Goal: Book appointment/travel/reservation

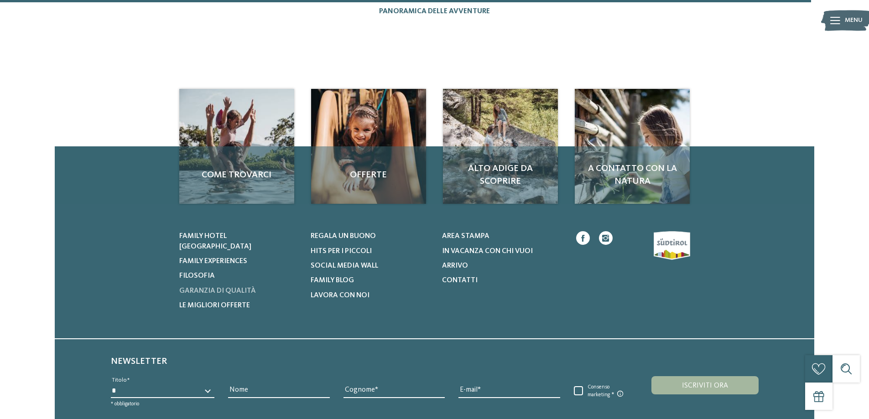
scroll to position [1003, 0]
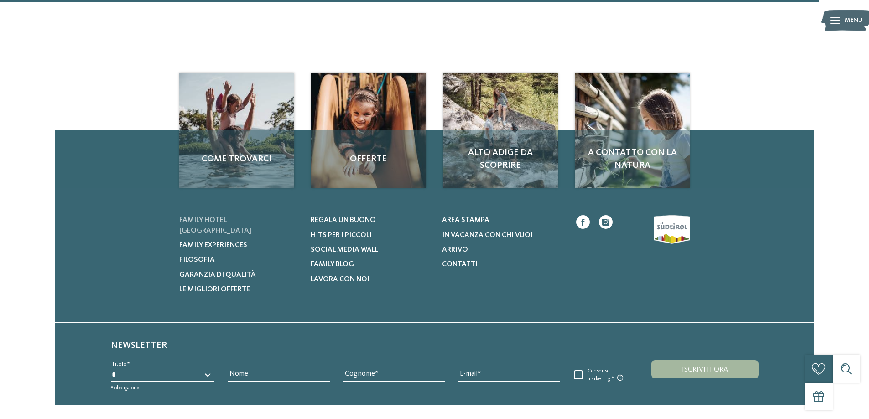
click at [240, 217] on span "Family hotel [GEOGRAPHIC_DATA]" at bounding box center [215, 225] width 72 height 17
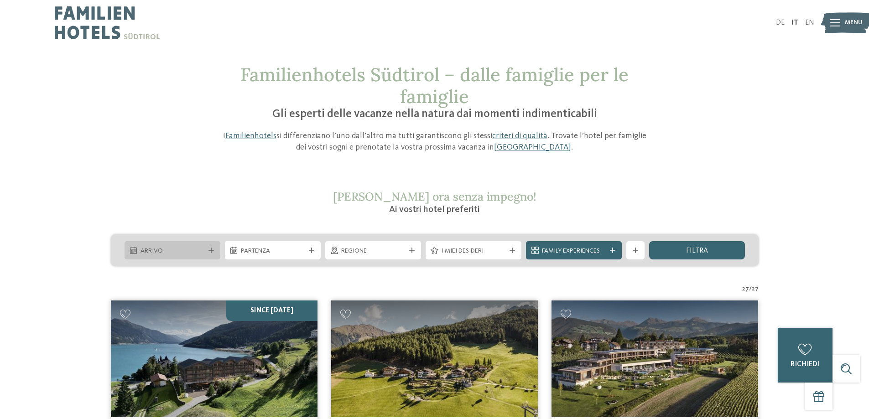
click at [210, 251] on icon at bounding box center [210, 250] width 5 height 5
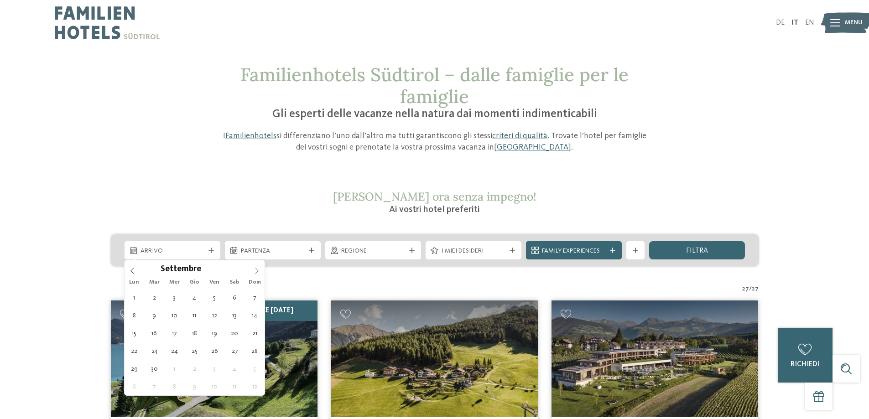
click at [256, 271] on icon at bounding box center [257, 271] width 6 height 6
type input "****"
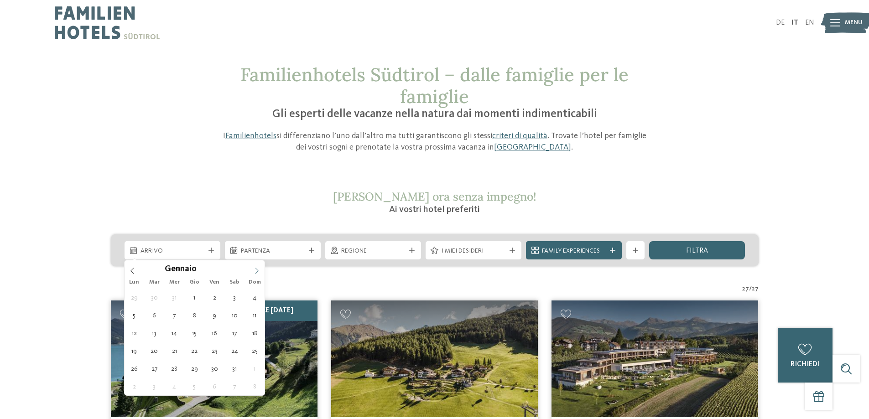
click at [256, 271] on icon at bounding box center [257, 271] width 6 height 6
type div "[DATE]"
type input "****"
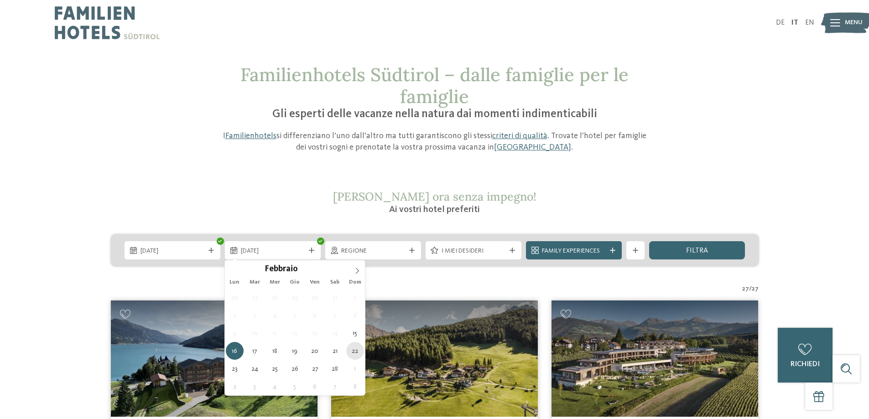
type div "[DATE]"
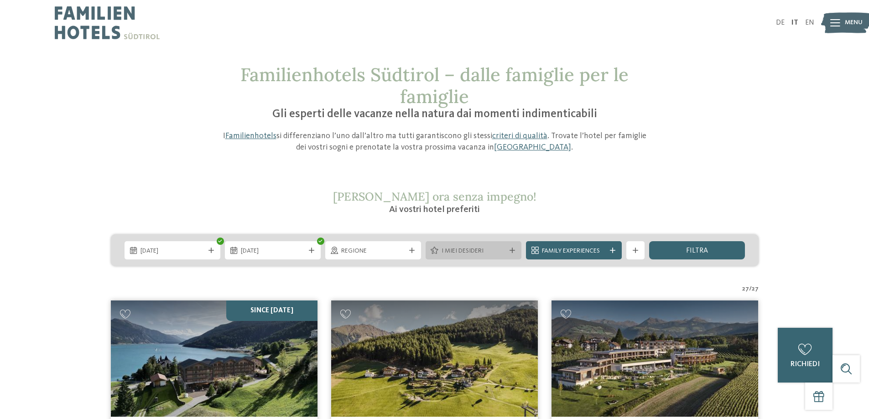
click at [513, 249] on icon at bounding box center [511, 250] width 5 height 5
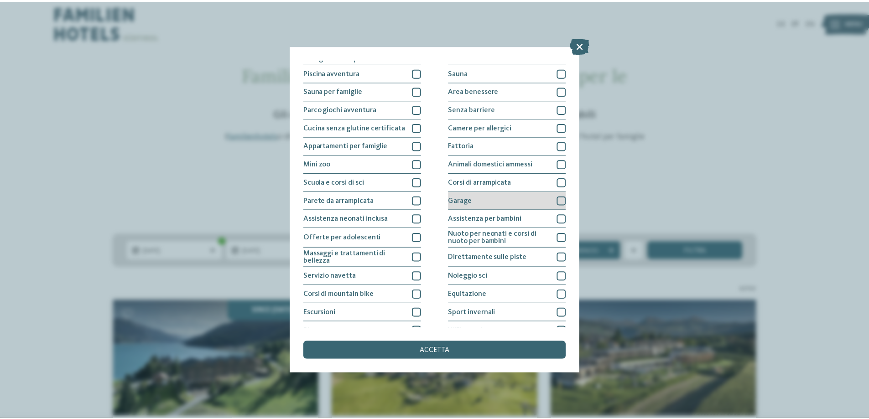
scroll to position [46, 0]
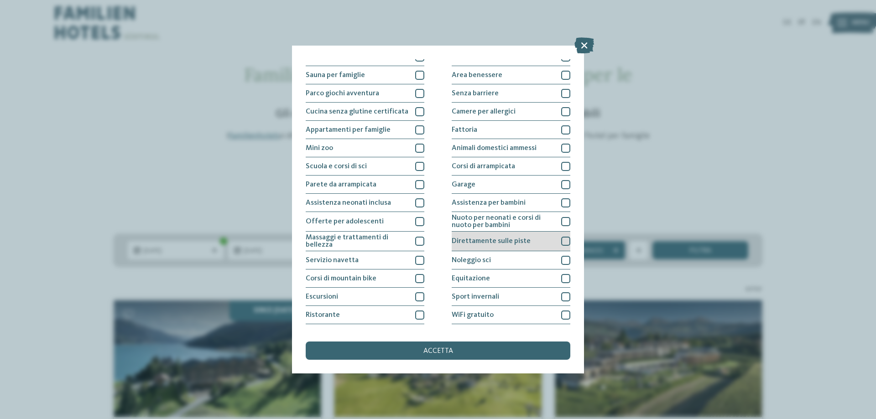
click at [510, 237] on div "Direttamente sulle piste" at bounding box center [511, 242] width 119 height 20
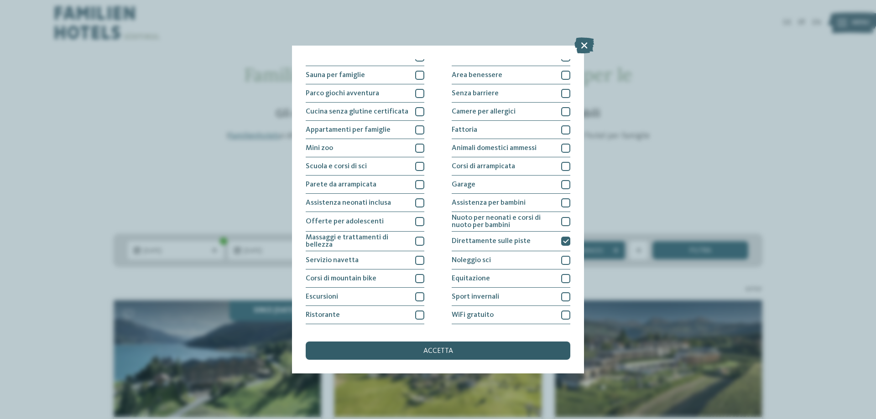
click at [436, 347] on div "accetta" at bounding box center [438, 351] width 265 height 18
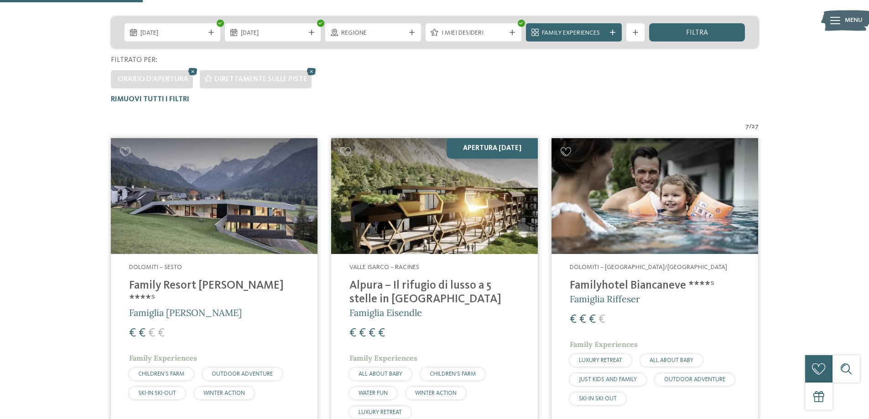
scroll to position [162, 0]
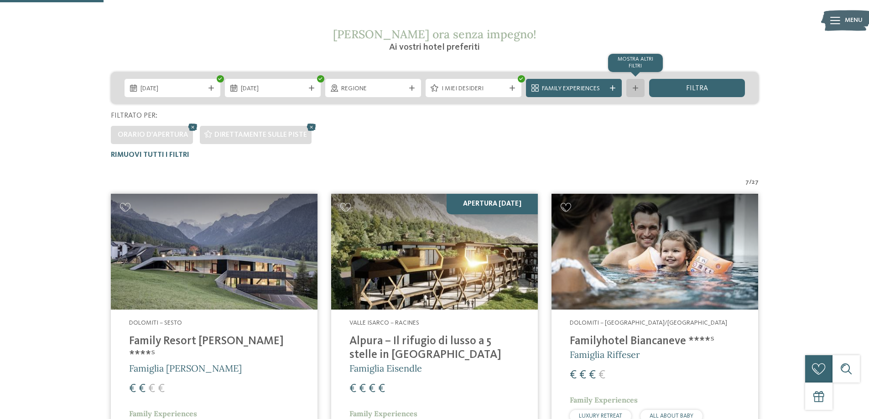
click at [638, 88] on div at bounding box center [635, 87] width 9 height 5
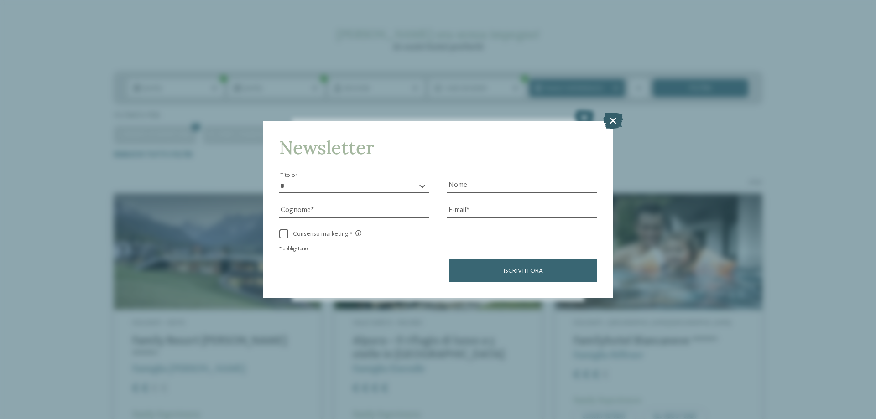
click at [612, 116] on icon at bounding box center [613, 121] width 20 height 16
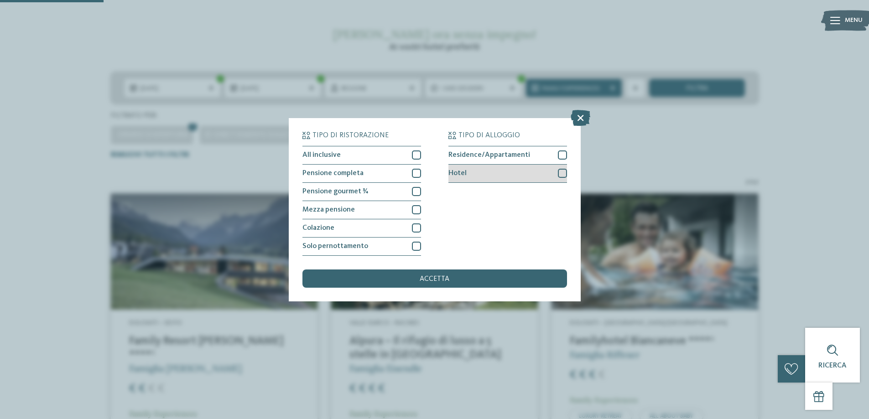
click at [560, 173] on div at bounding box center [562, 173] width 9 height 9
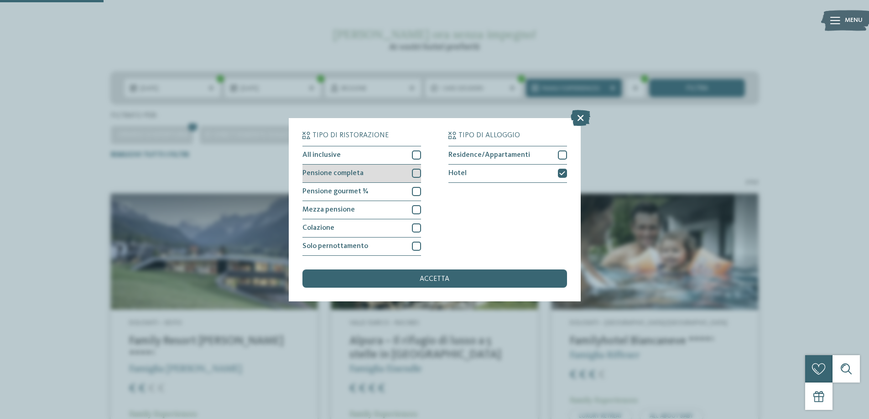
click at [415, 172] on div at bounding box center [416, 173] width 9 height 9
click at [431, 276] on span "accetta" at bounding box center [435, 278] width 30 height 7
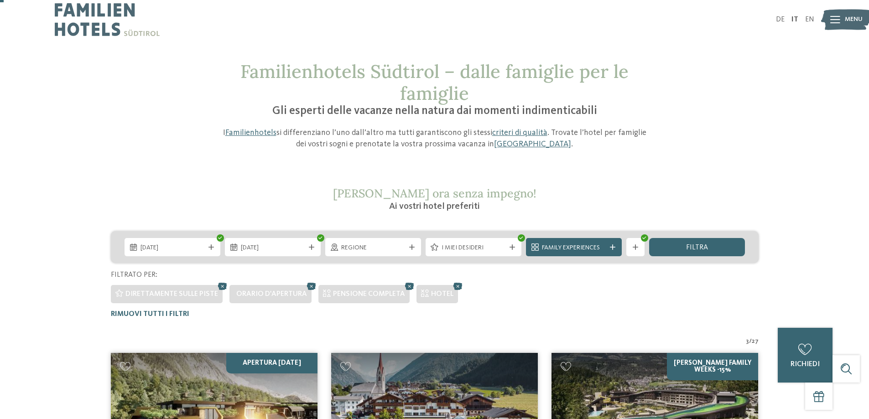
scroll to position [0, 0]
